Goal: Task Accomplishment & Management: Manage account settings

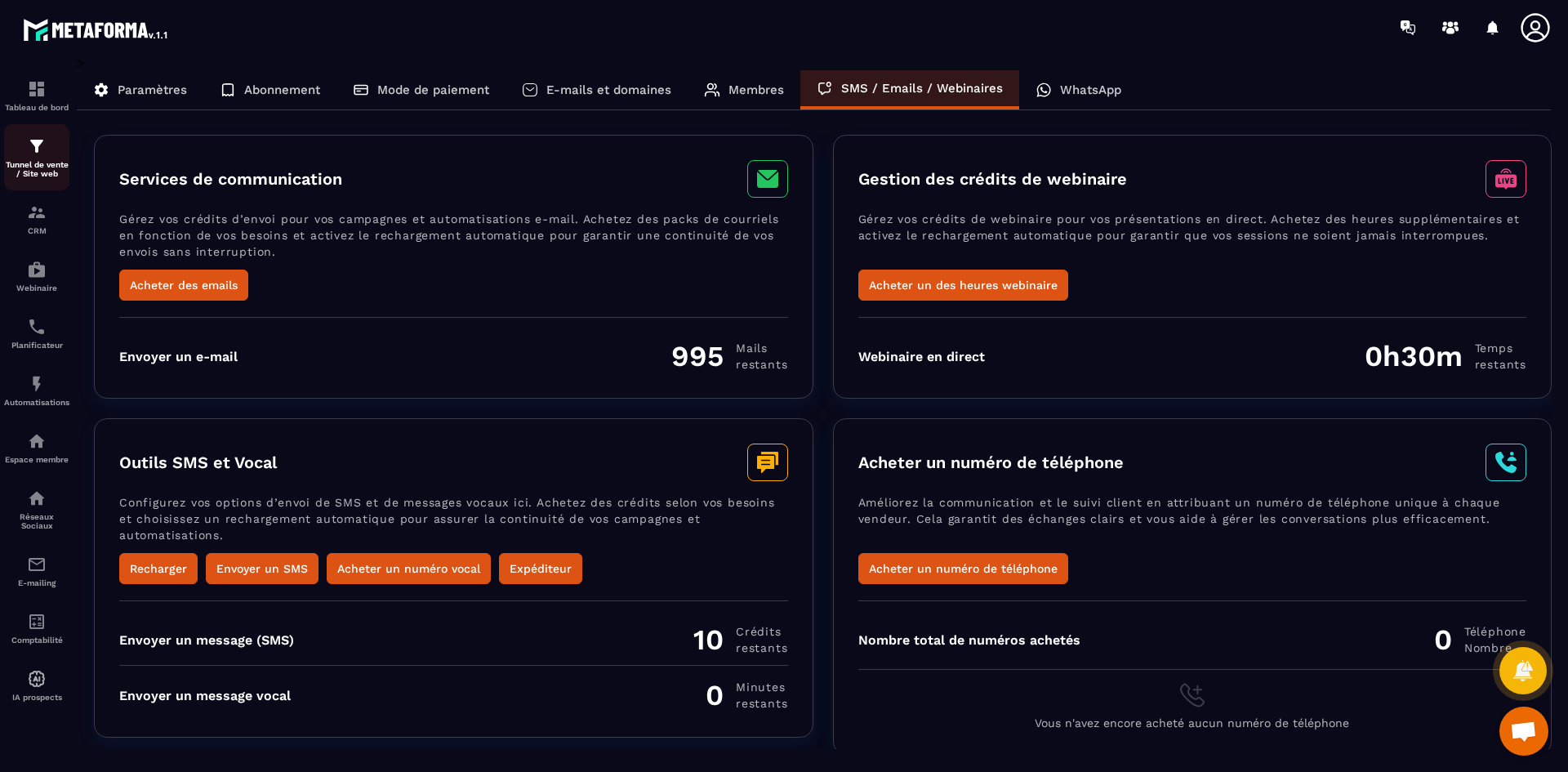
scroll to position [4722, 0]
click at [29, 153] on img at bounding box center [36, 146] width 20 height 20
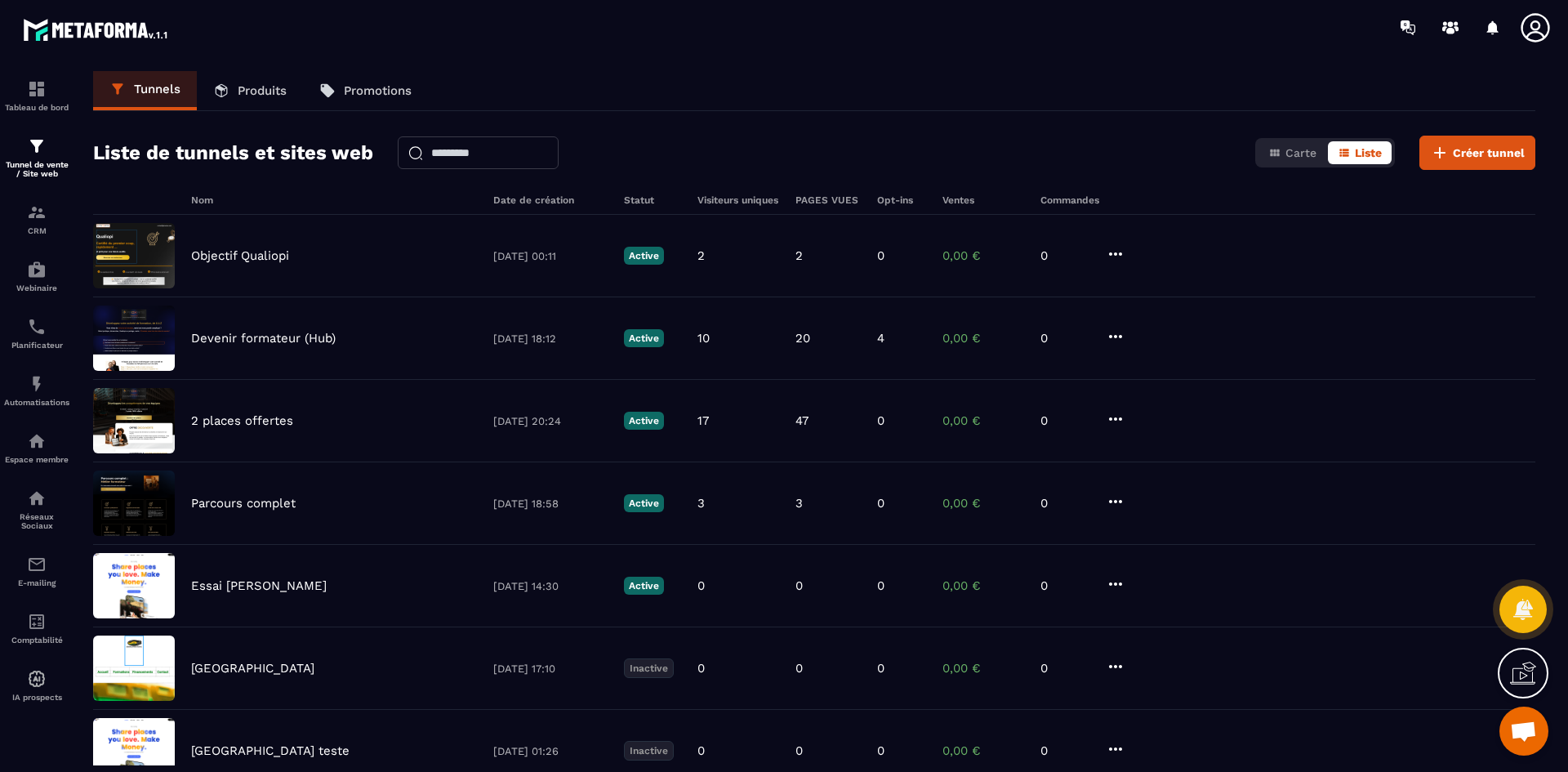
click at [1536, 26] on icon at bounding box center [1534, 28] width 33 height 33
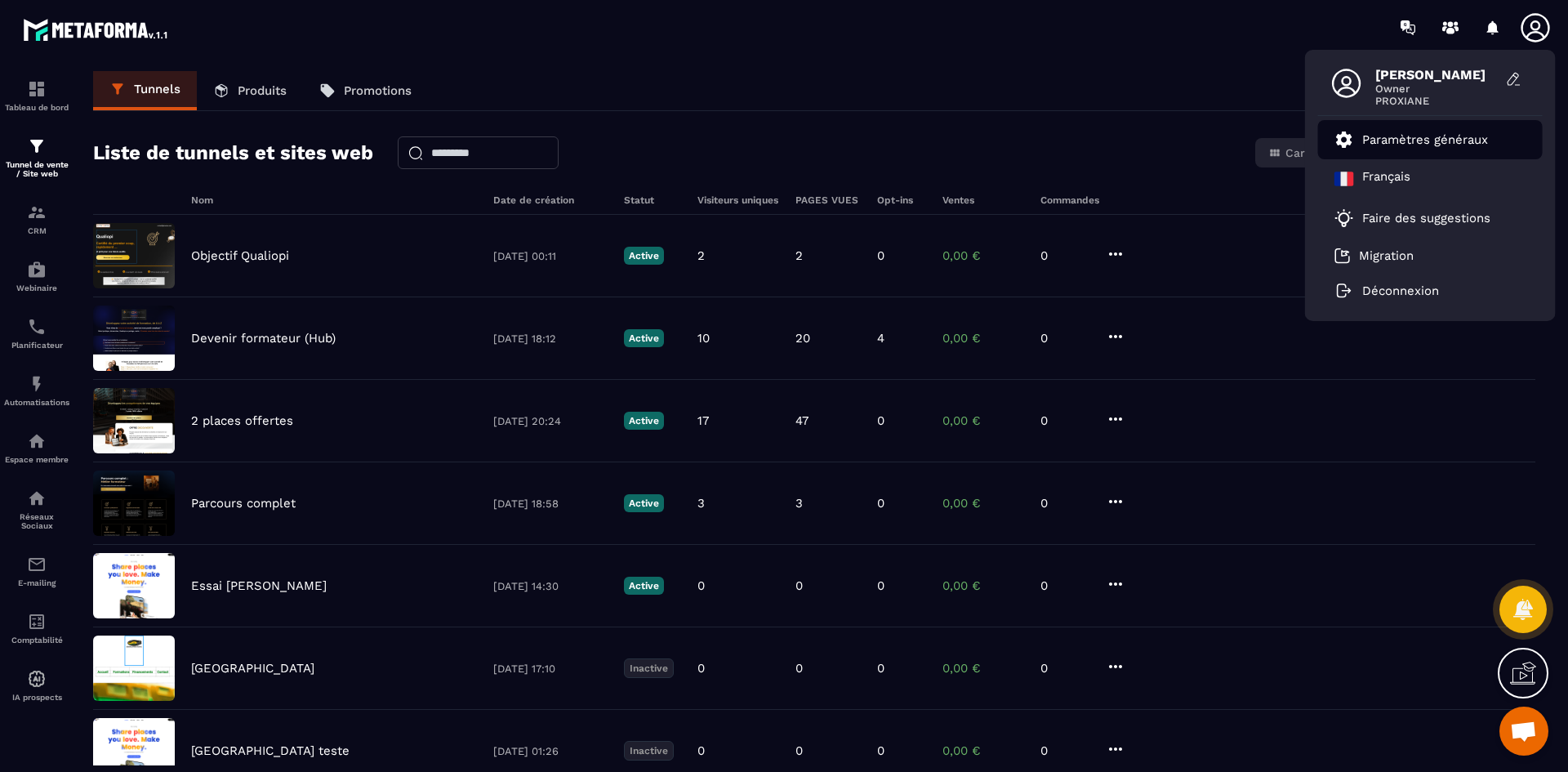
click at [1415, 146] on p "Paramètres généraux" at bounding box center [1425, 139] width 126 height 15
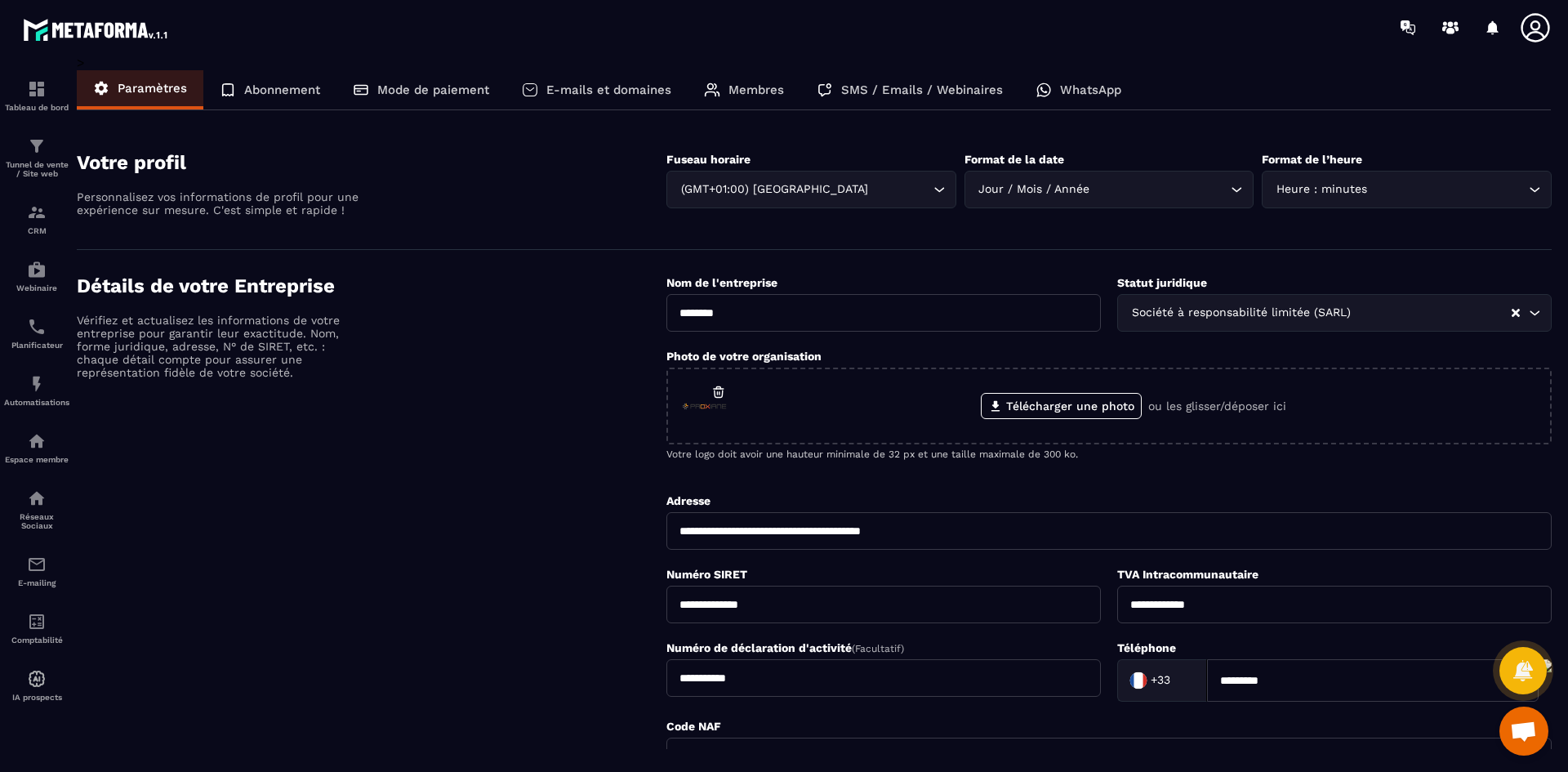
click at [741, 94] on p "Membres" at bounding box center [756, 90] width 56 height 15
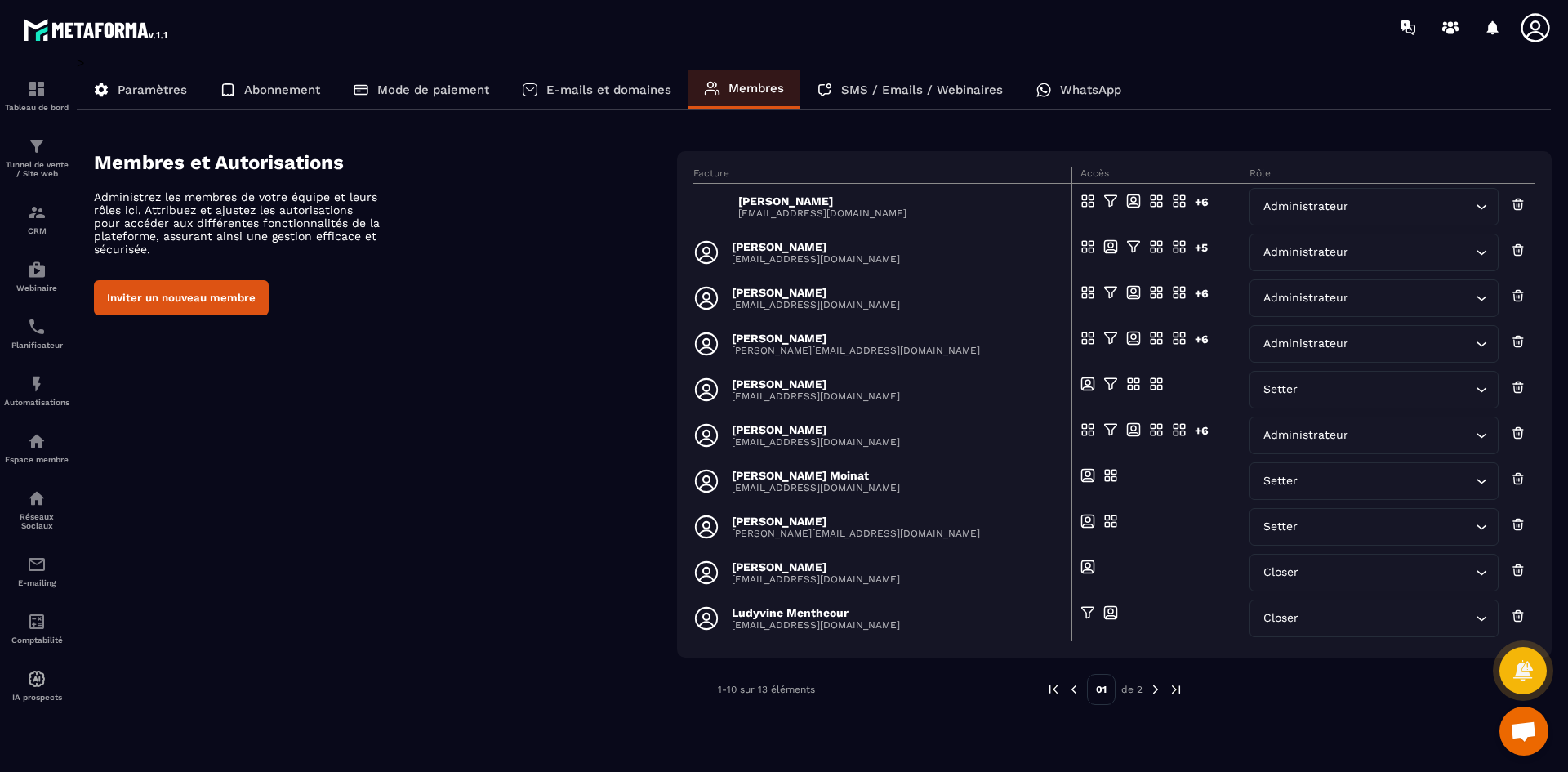
click at [1150, 695] on img at bounding box center [1155, 689] width 15 height 15
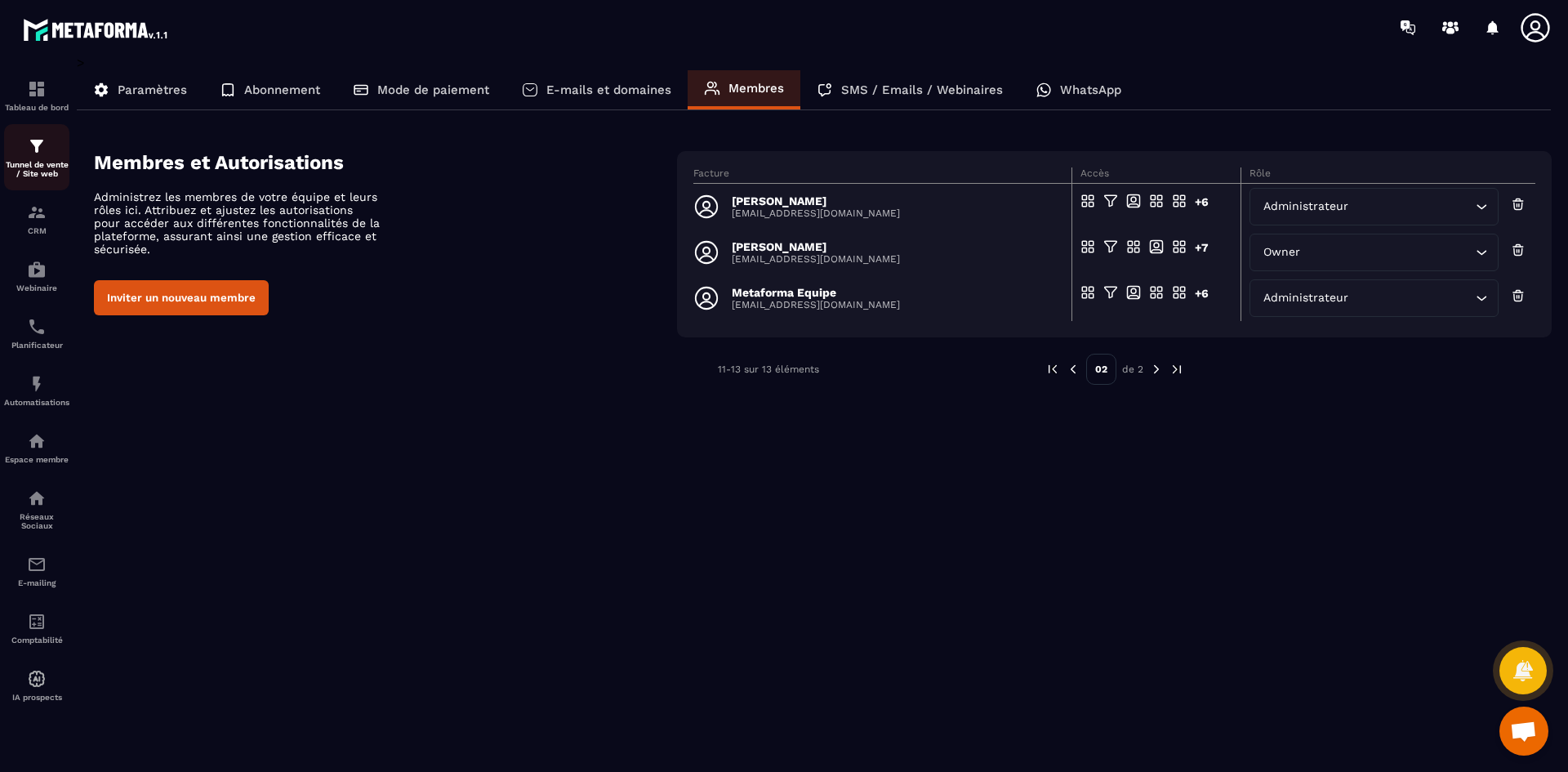
click at [27, 170] on p "Tunnel de vente / Site web" at bounding box center [37, 169] width 66 height 18
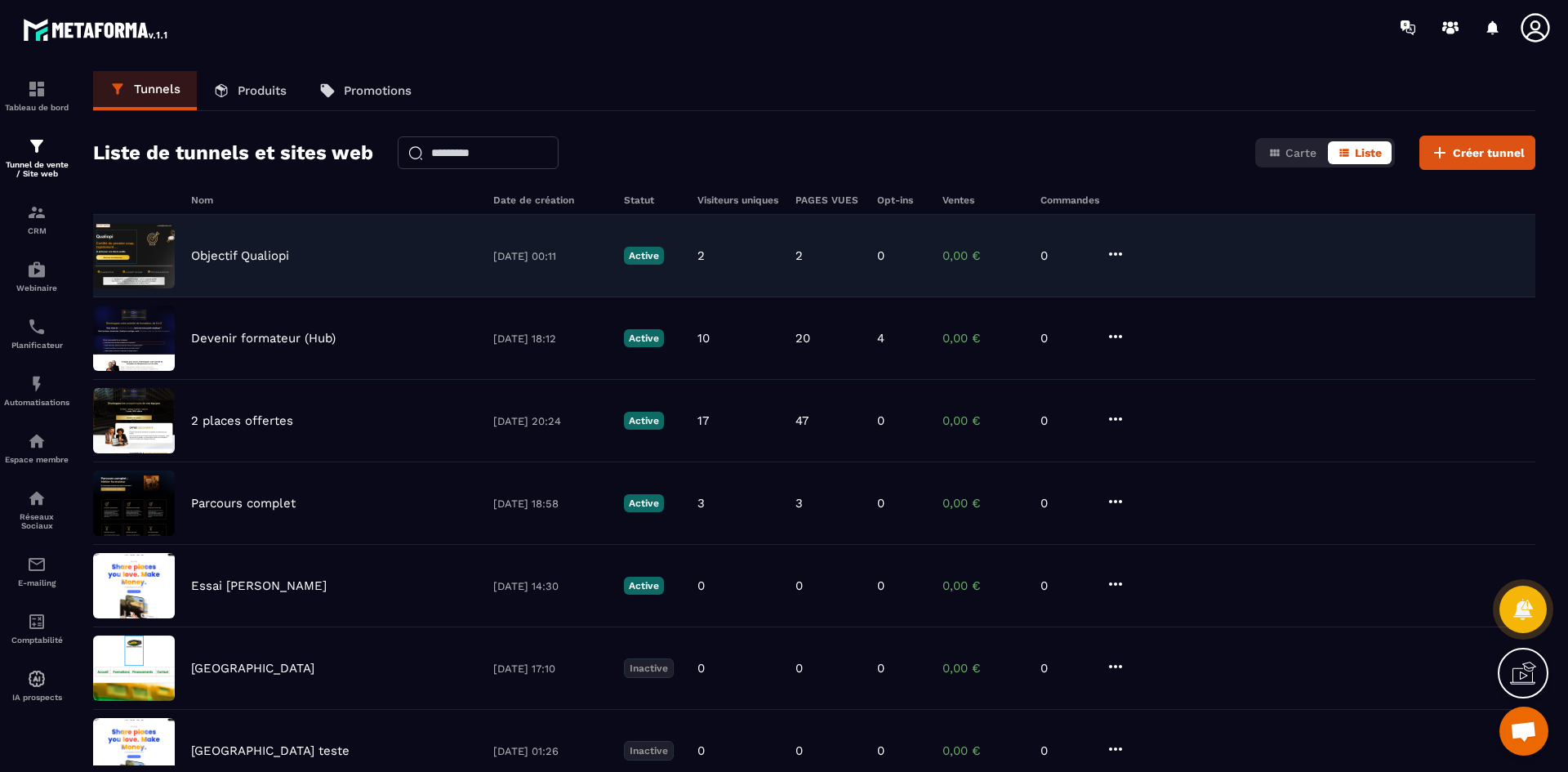
click at [259, 253] on p "Objectif Qualiopi" at bounding box center [239, 256] width 98 height 15
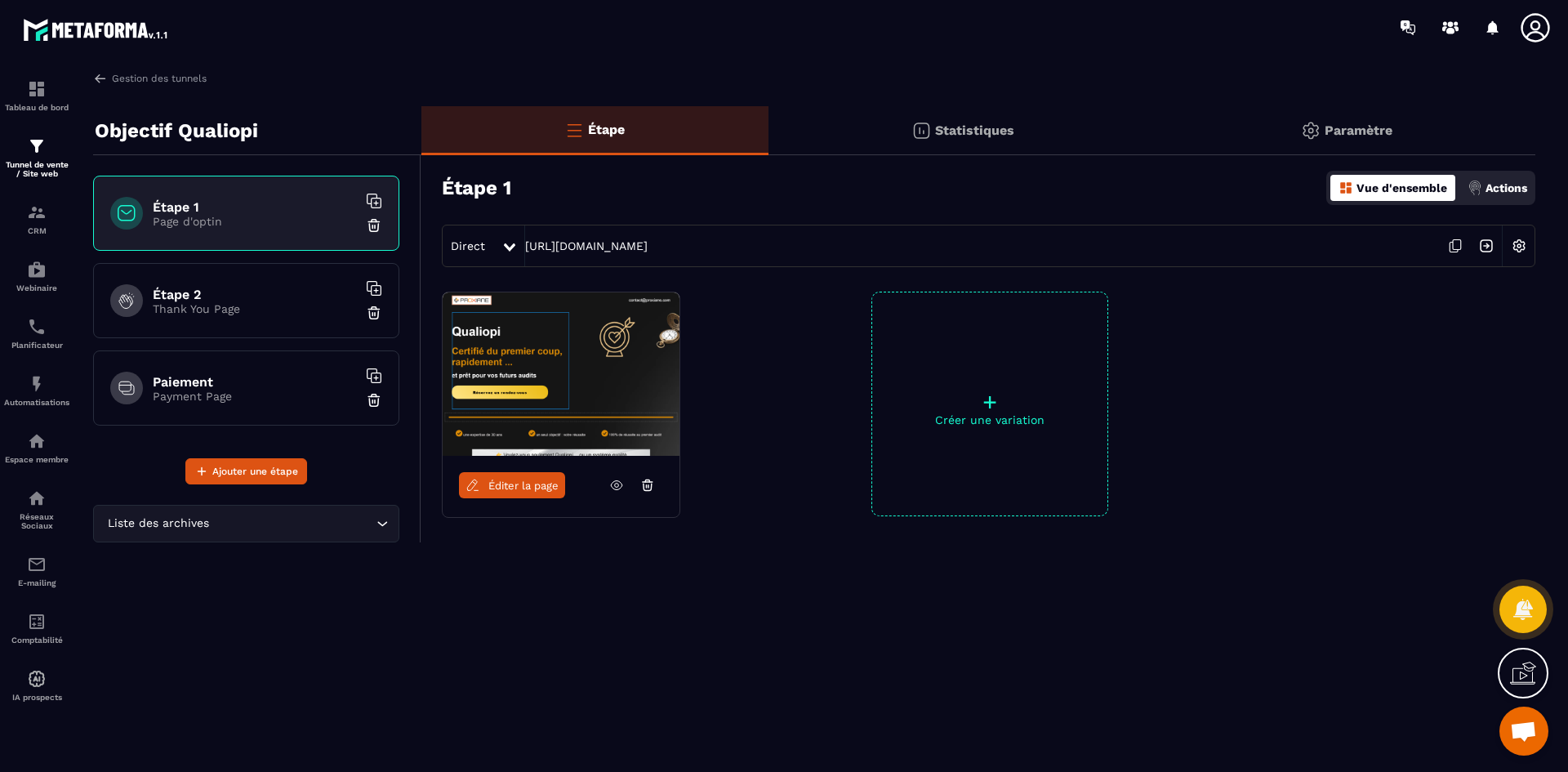
click at [1458, 248] on icon at bounding box center [1454, 246] width 31 height 31
click at [520, 479] on span "Éditer la page" at bounding box center [523, 485] width 70 height 12
